Goal: Find specific page/section: Find specific page/section

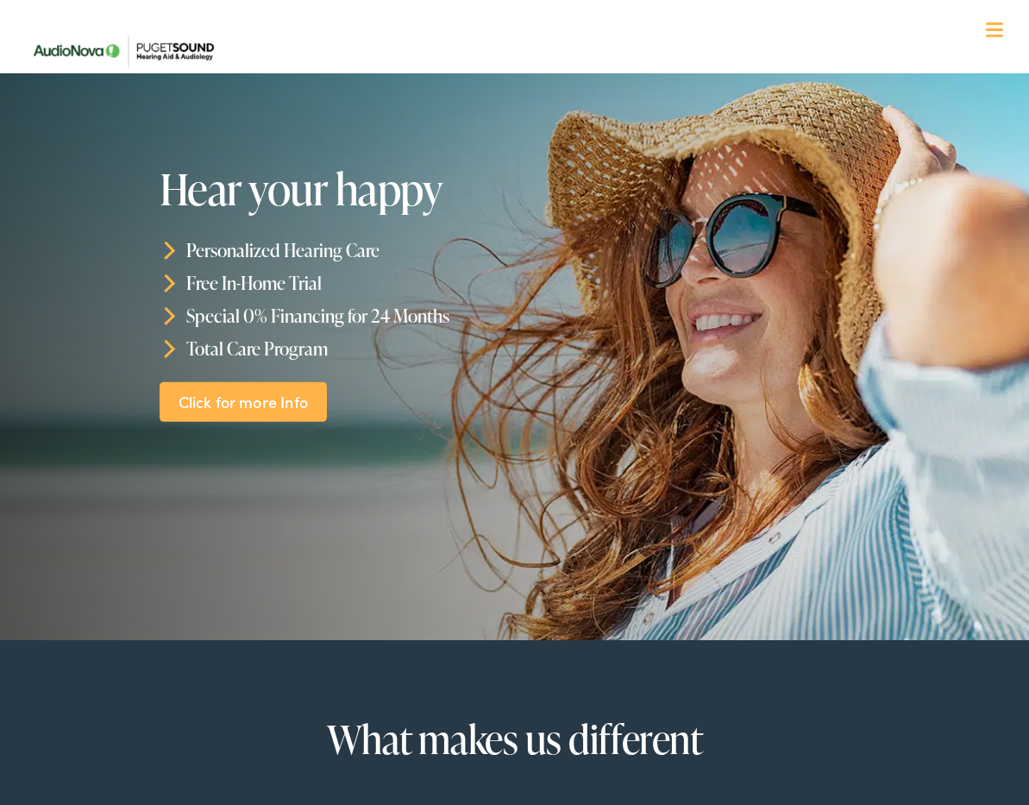
click at [1000, 26] on div at bounding box center [994, 30] width 17 height 17
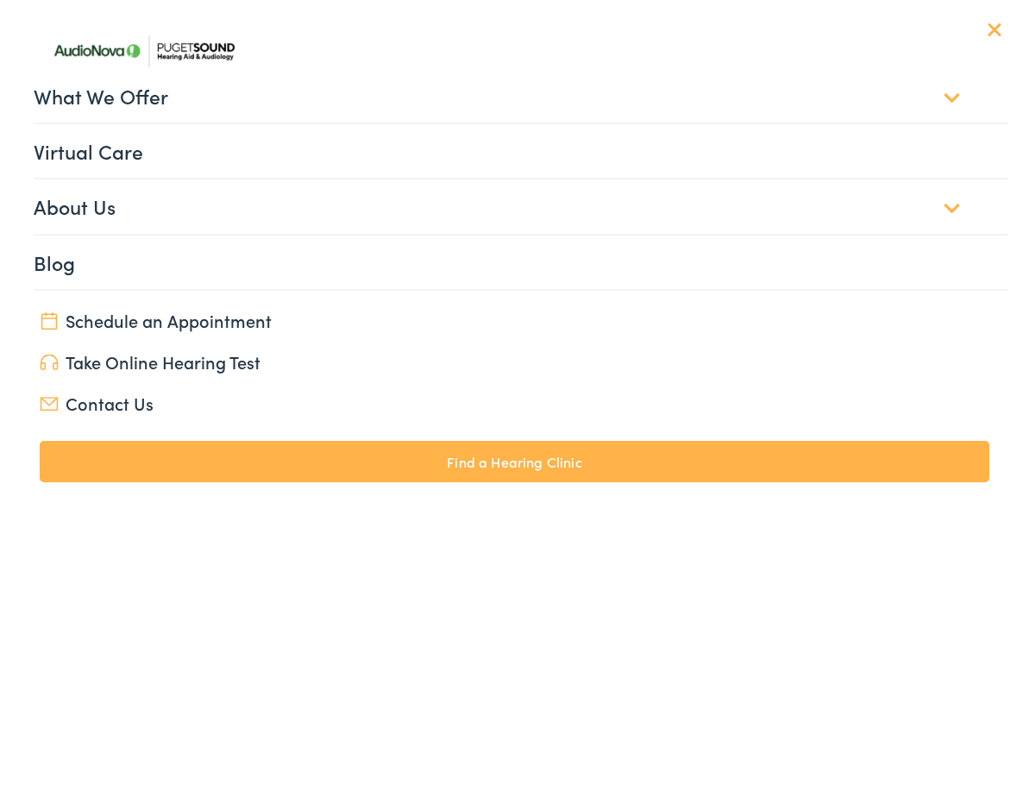
click at [521, 451] on link "Find a Hearing Clinic" at bounding box center [515, 461] width 950 height 41
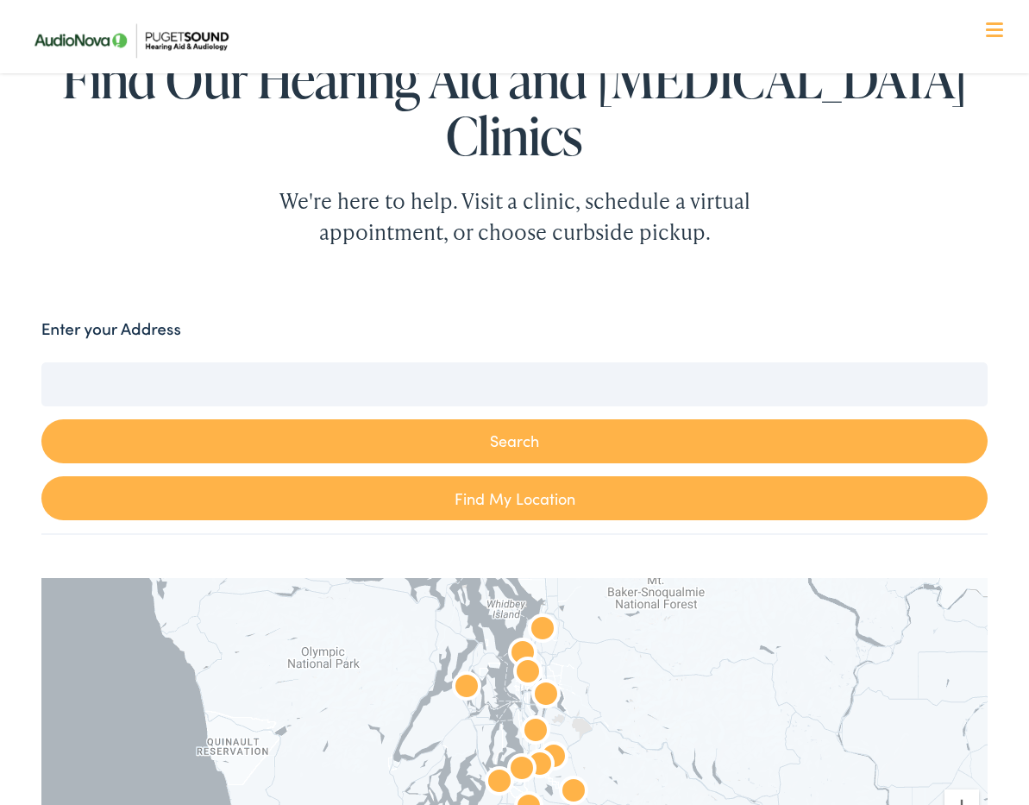
scroll to position [293, 0]
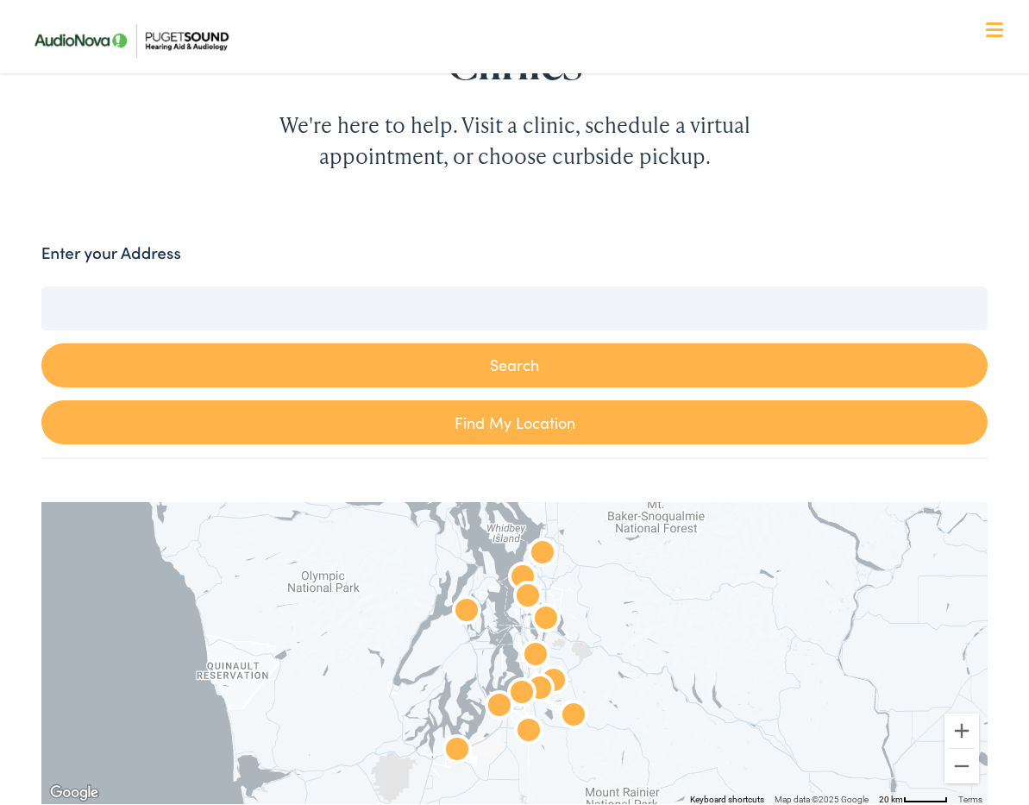
click at [102, 286] on input "Enter your Address" at bounding box center [514, 307] width 947 height 43
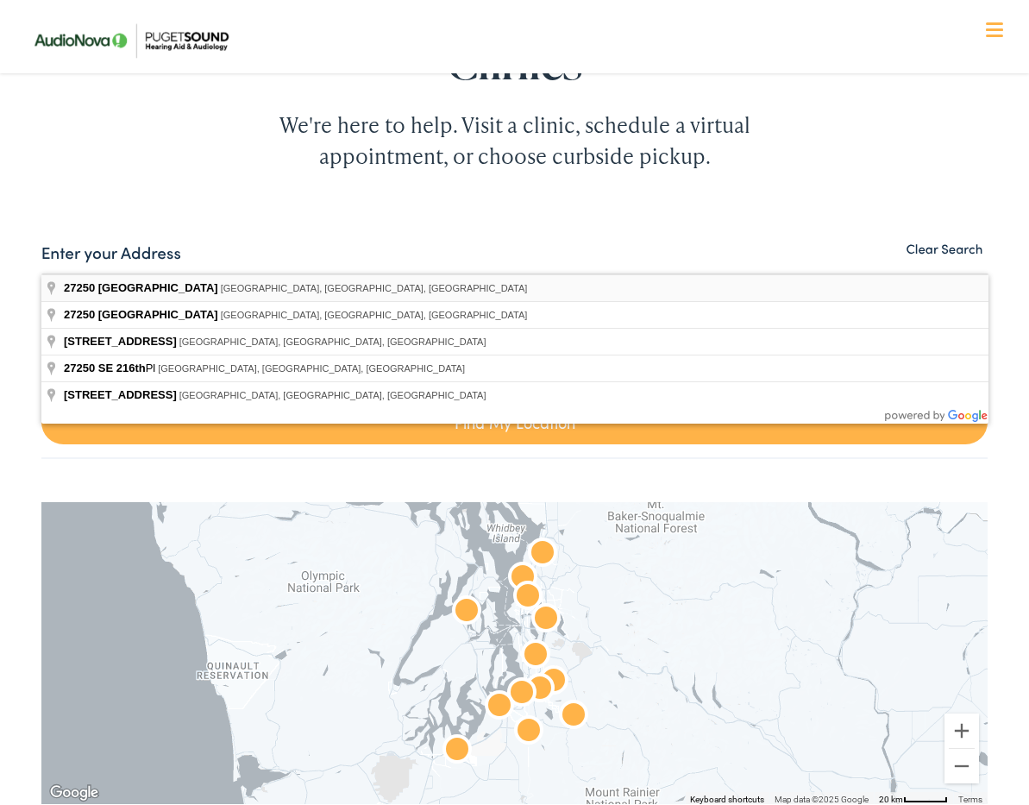
type input "[STREET_ADDRESS]"
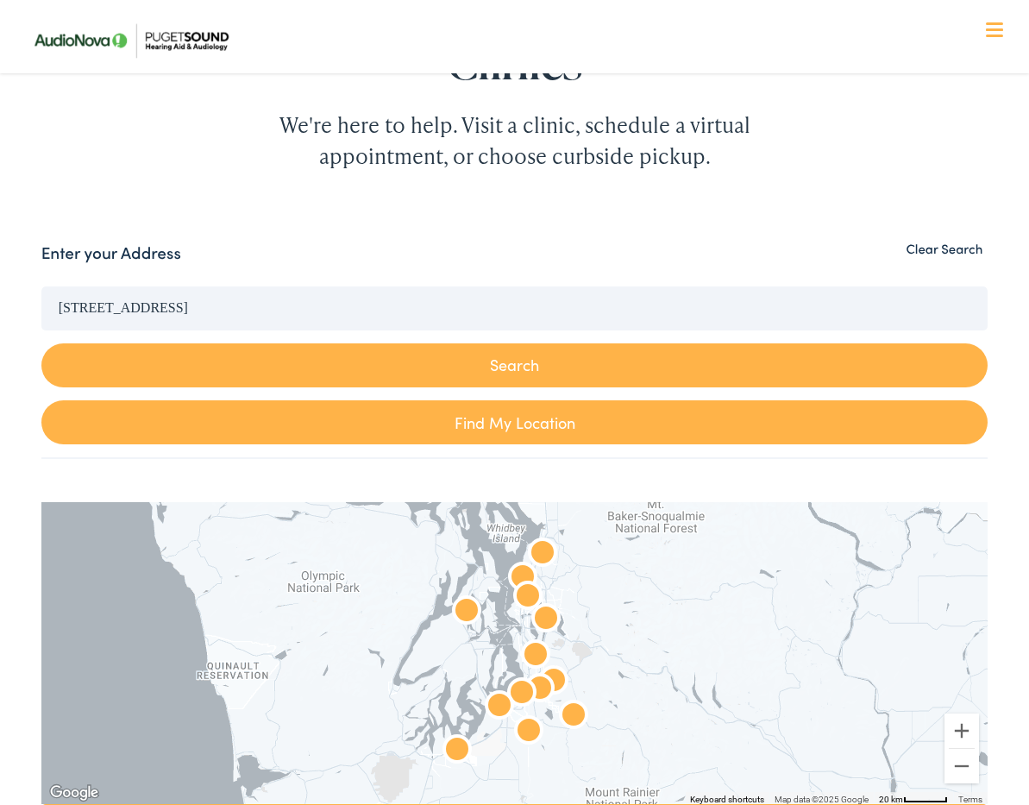
click at [498, 343] on button "Search" at bounding box center [514, 365] width 947 height 44
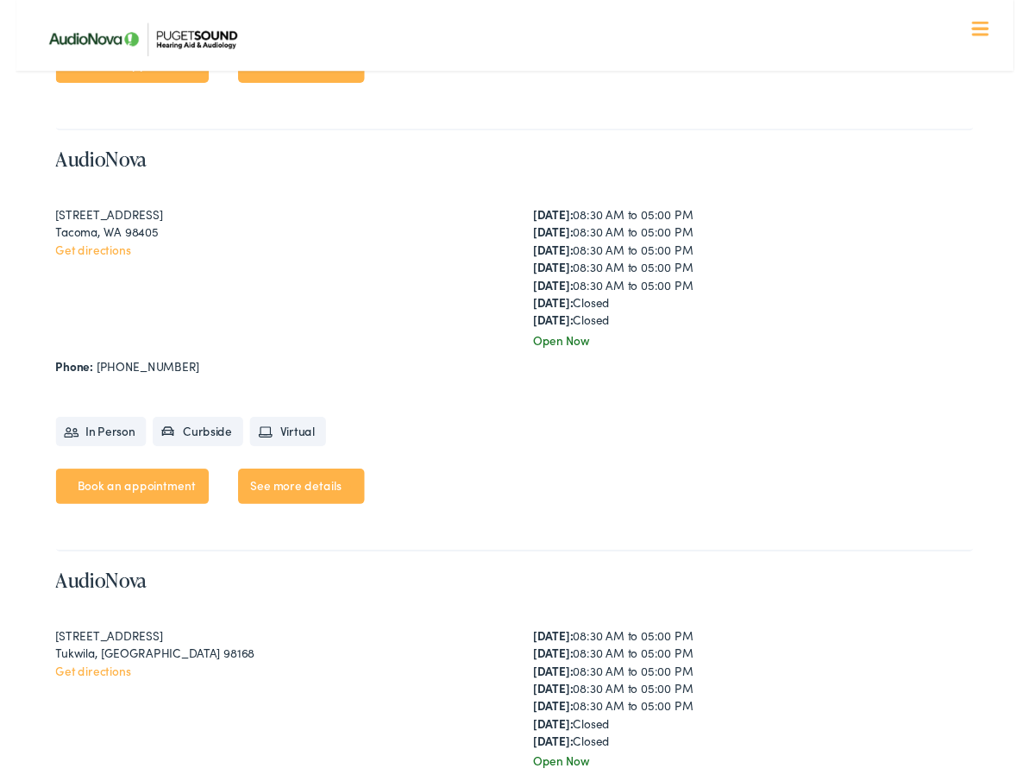
scroll to position [5865, 0]
